Goal: Task Accomplishment & Management: Use online tool/utility

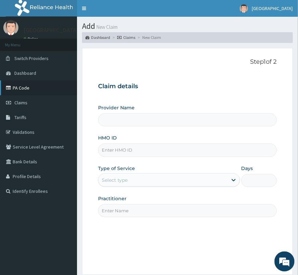
click at [22, 89] on link "PA Code" at bounding box center [38, 87] width 77 height 15
